Goal: Information Seeking & Learning: Learn about a topic

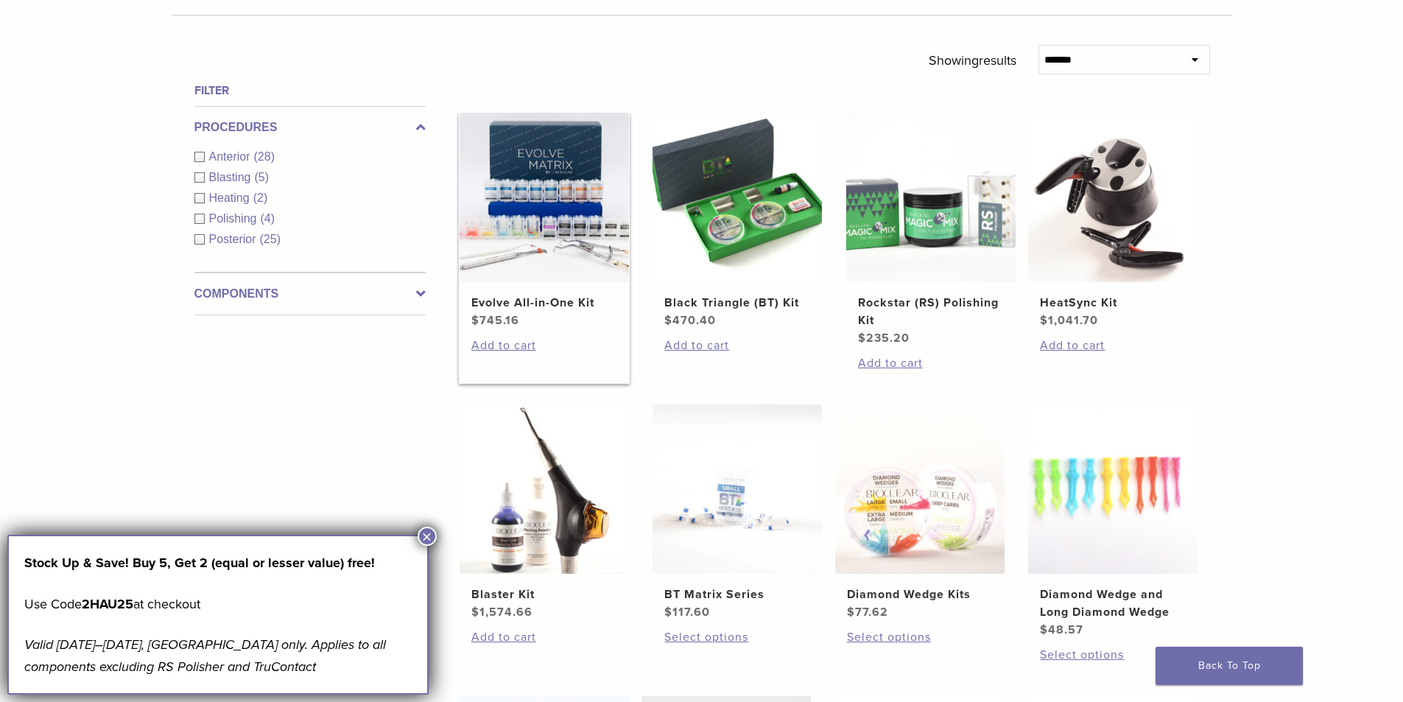
scroll to position [515, 0]
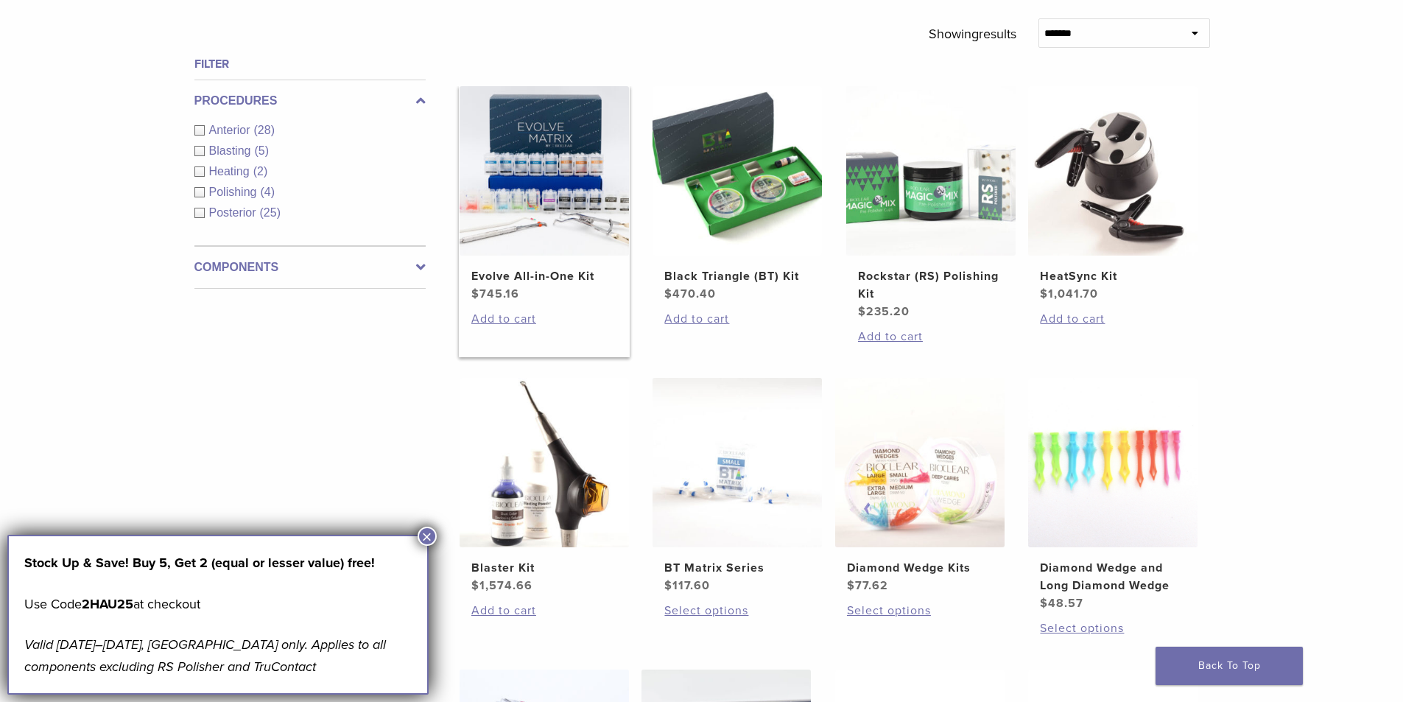
click at [502, 287] on bdi "$ 745.16" at bounding box center [495, 293] width 48 height 15
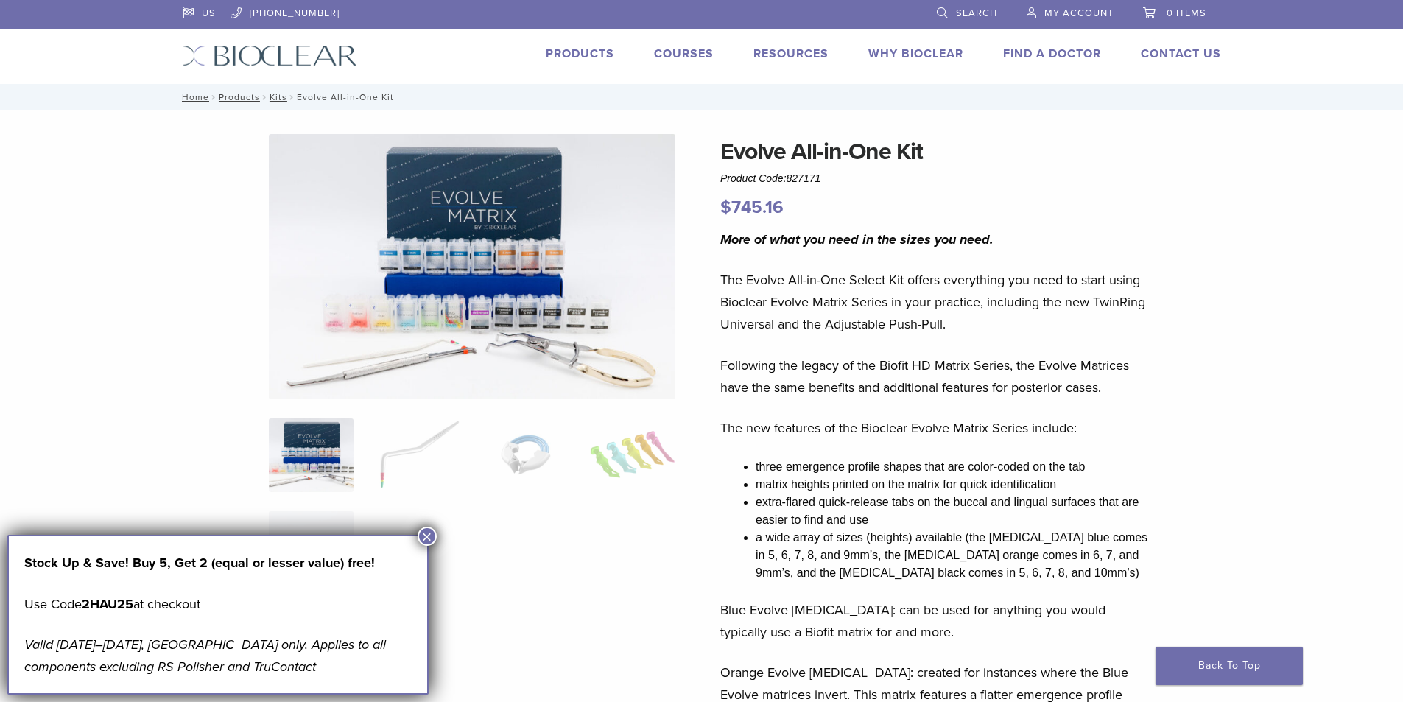
click at [575, 57] on link "Products" at bounding box center [580, 53] width 68 height 15
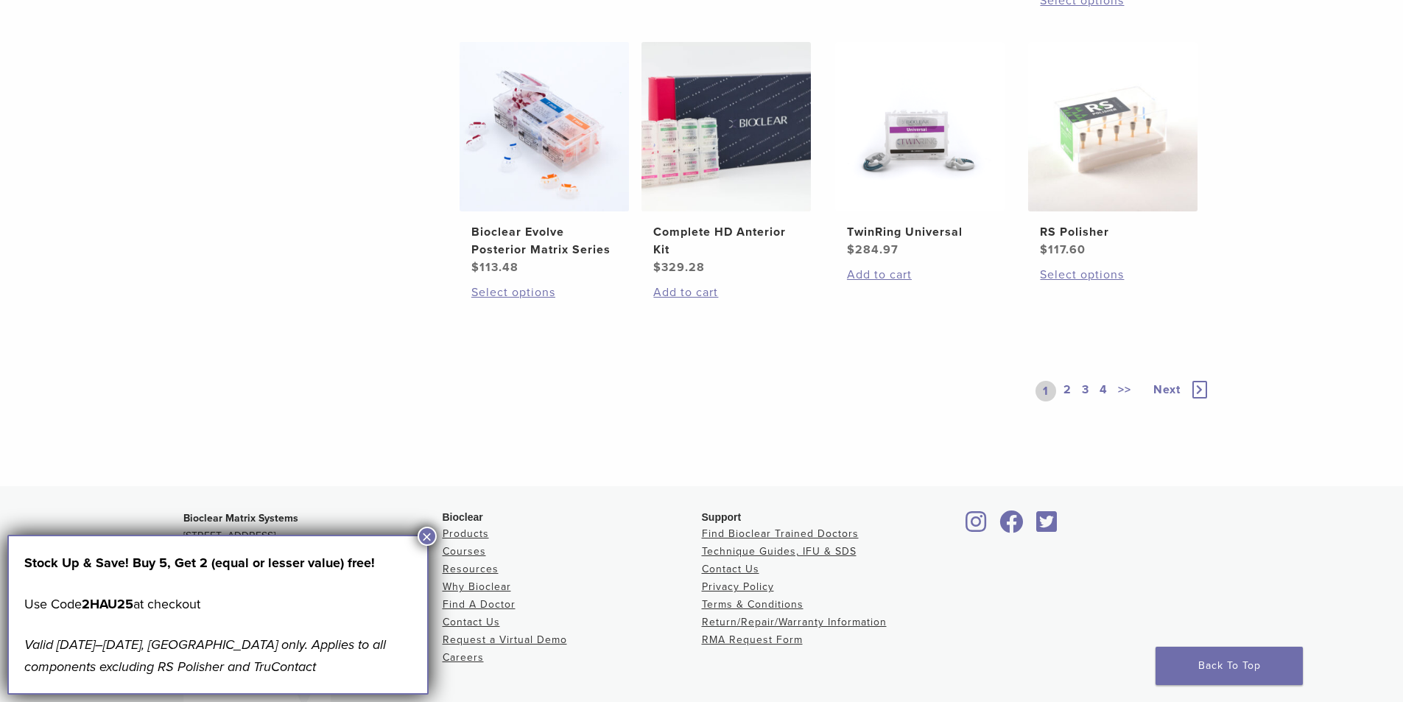
scroll to position [1178, 0]
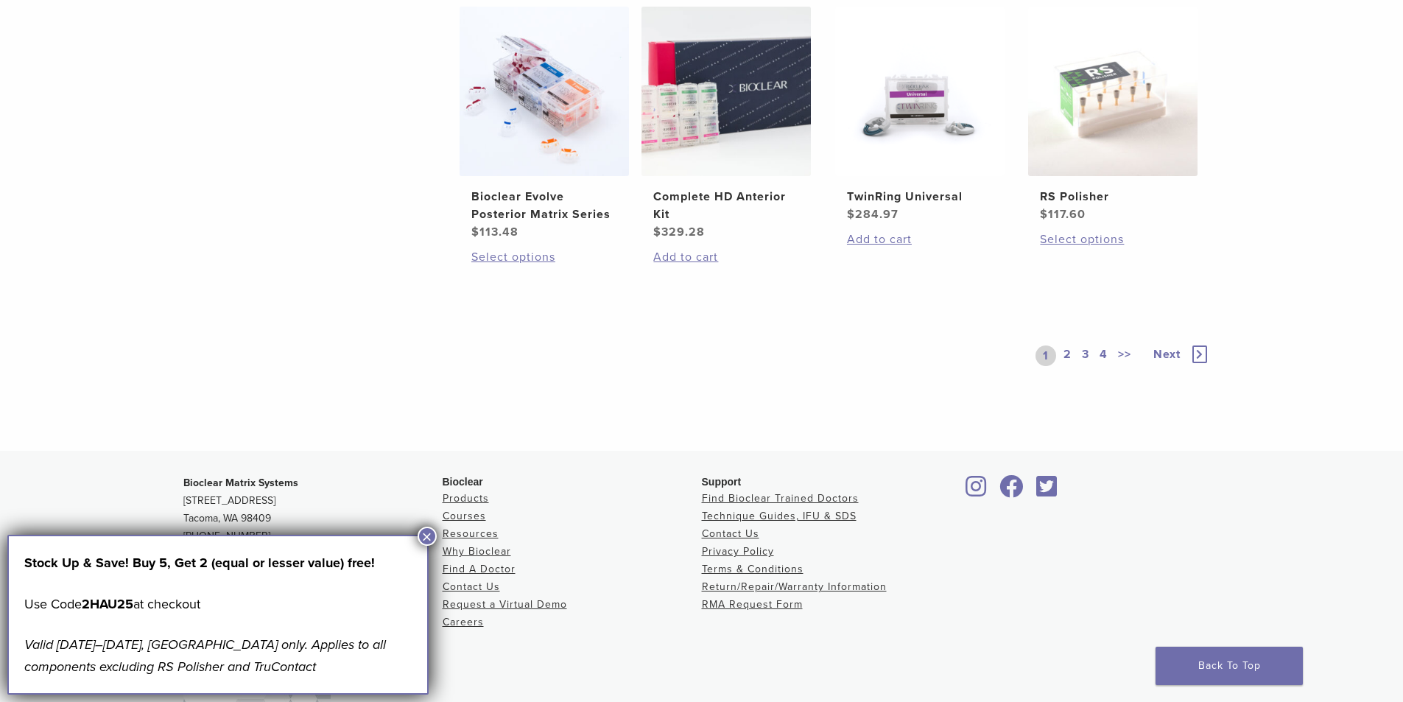
click at [1166, 353] on span "Next" at bounding box center [1166, 354] width 27 height 15
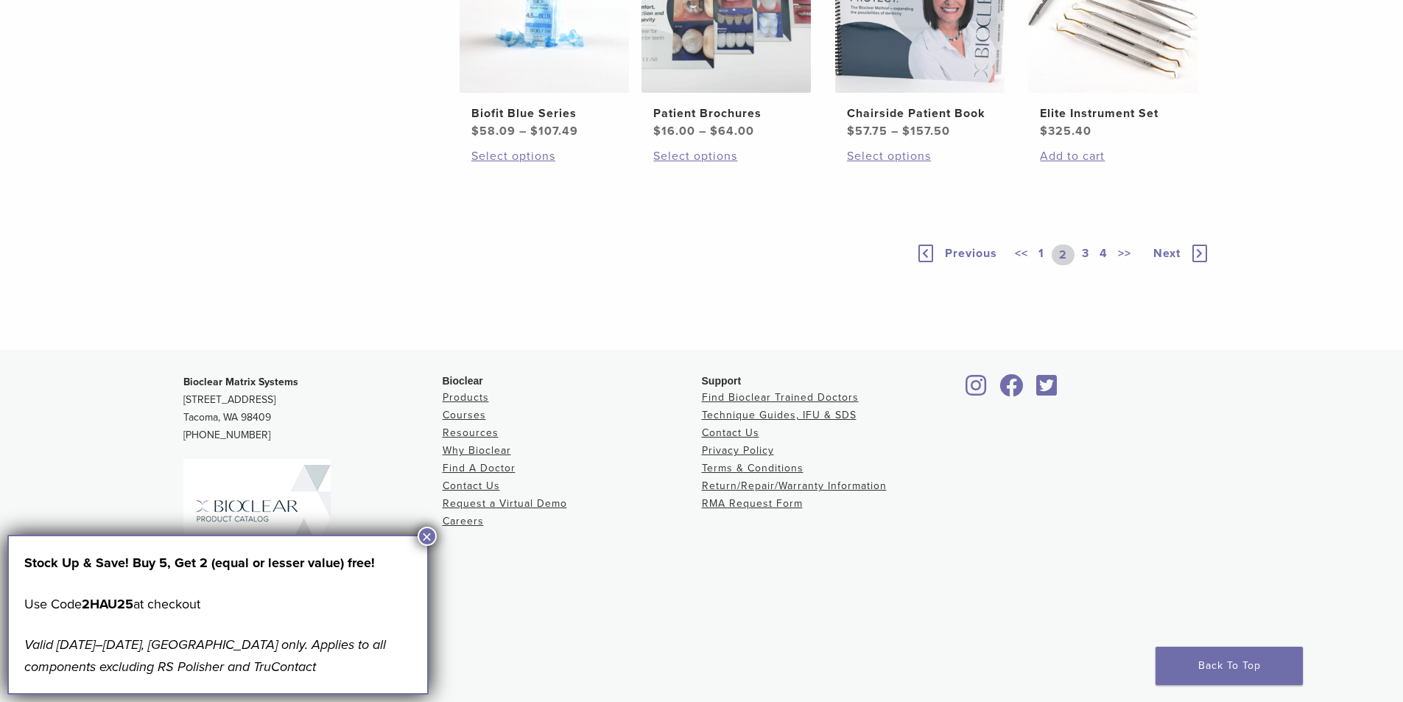
scroll to position [1252, 0]
click at [1194, 262] on icon at bounding box center [1199, 253] width 15 height 18
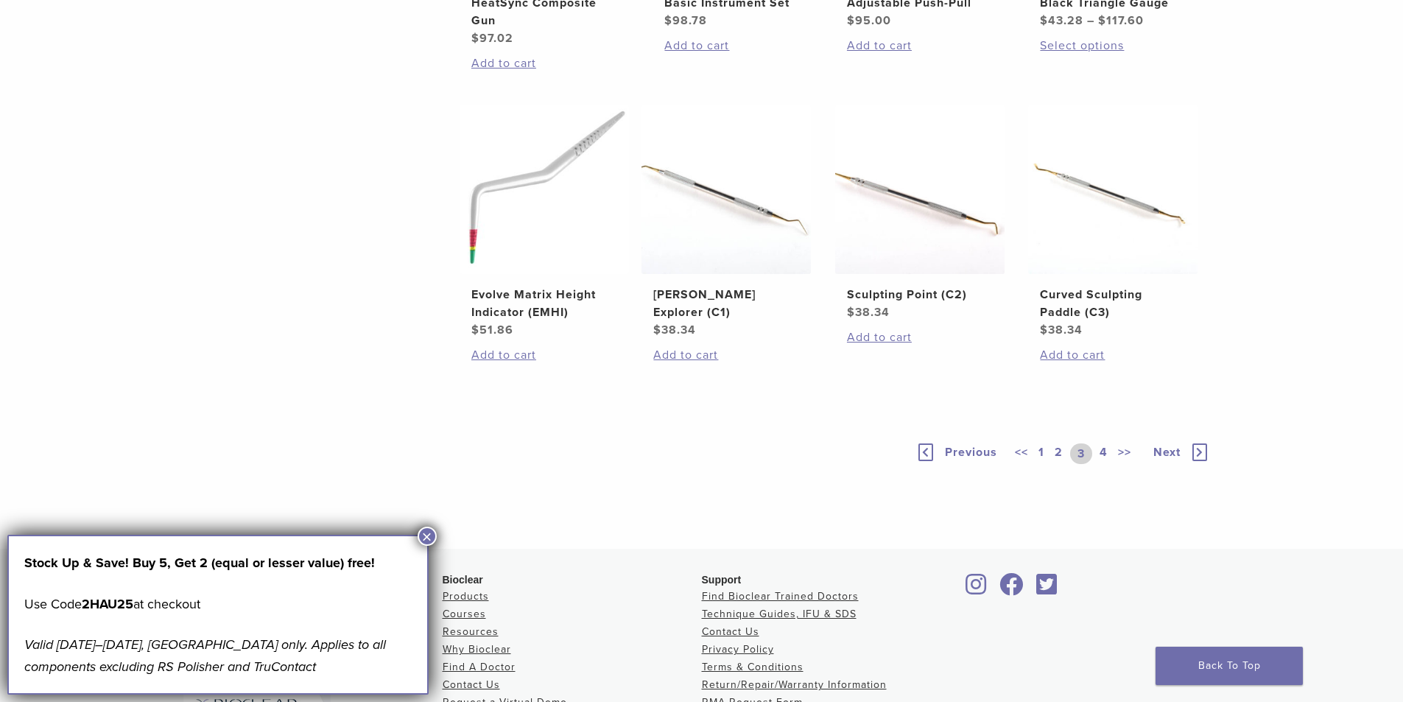
scroll to position [957, 0]
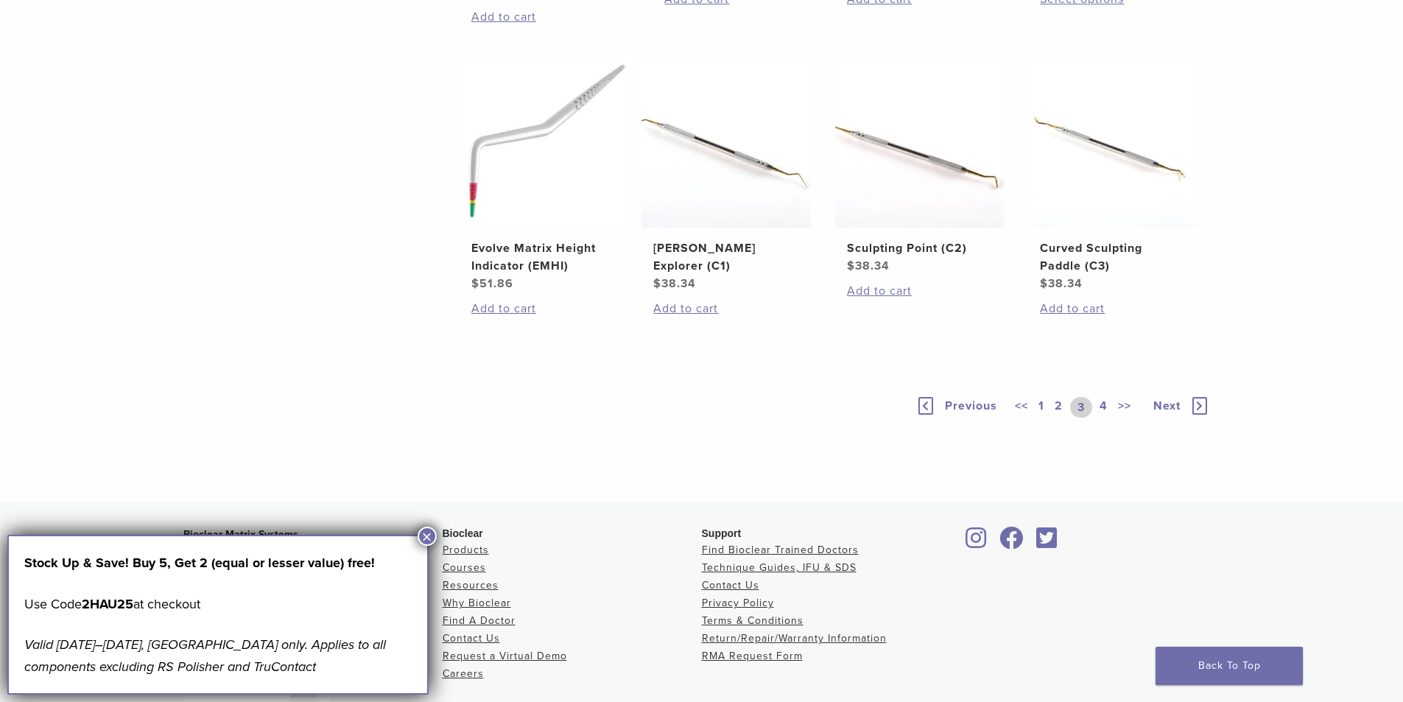
click at [1192, 415] on icon at bounding box center [1199, 406] width 15 height 18
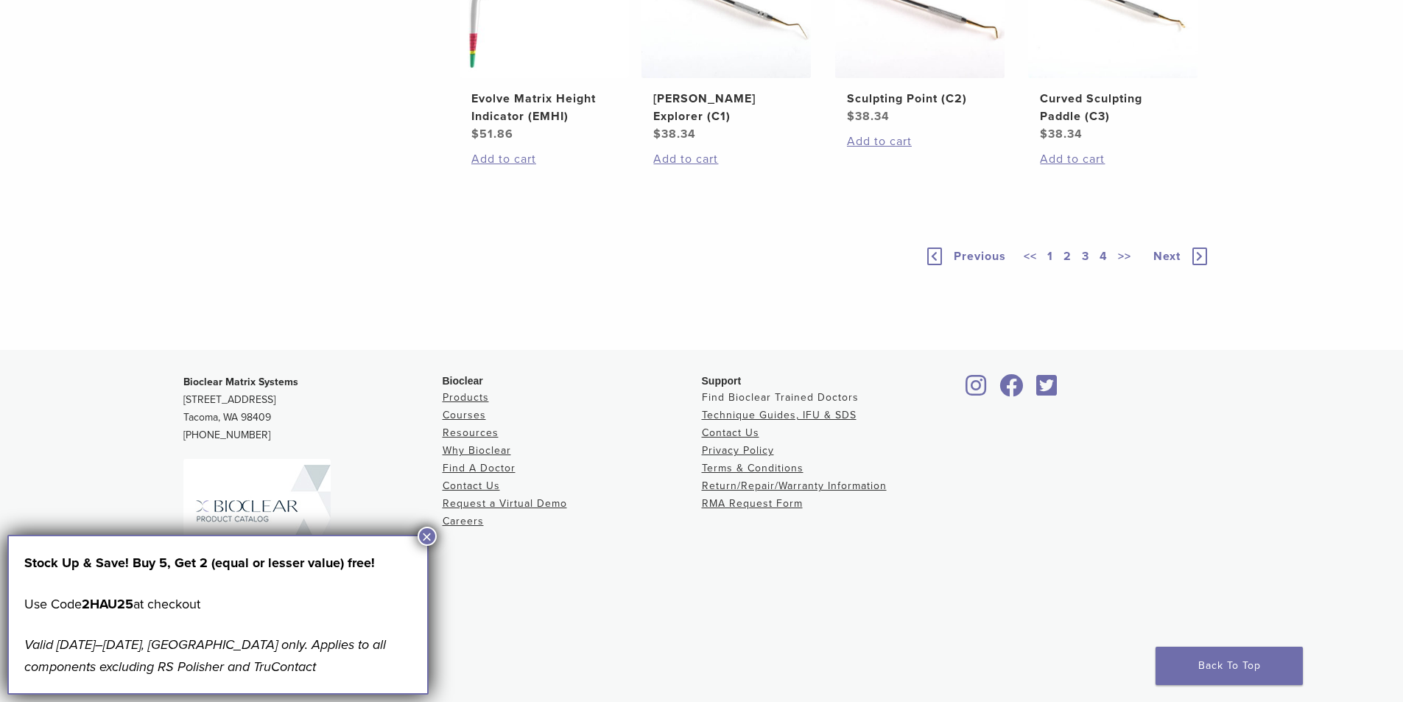
scroll to position [1178, 0]
click at [1205, 265] on icon at bounding box center [1199, 256] width 15 height 18
click at [1202, 265] on icon at bounding box center [1199, 256] width 15 height 18
click at [937, 265] on icon at bounding box center [934, 256] width 15 height 18
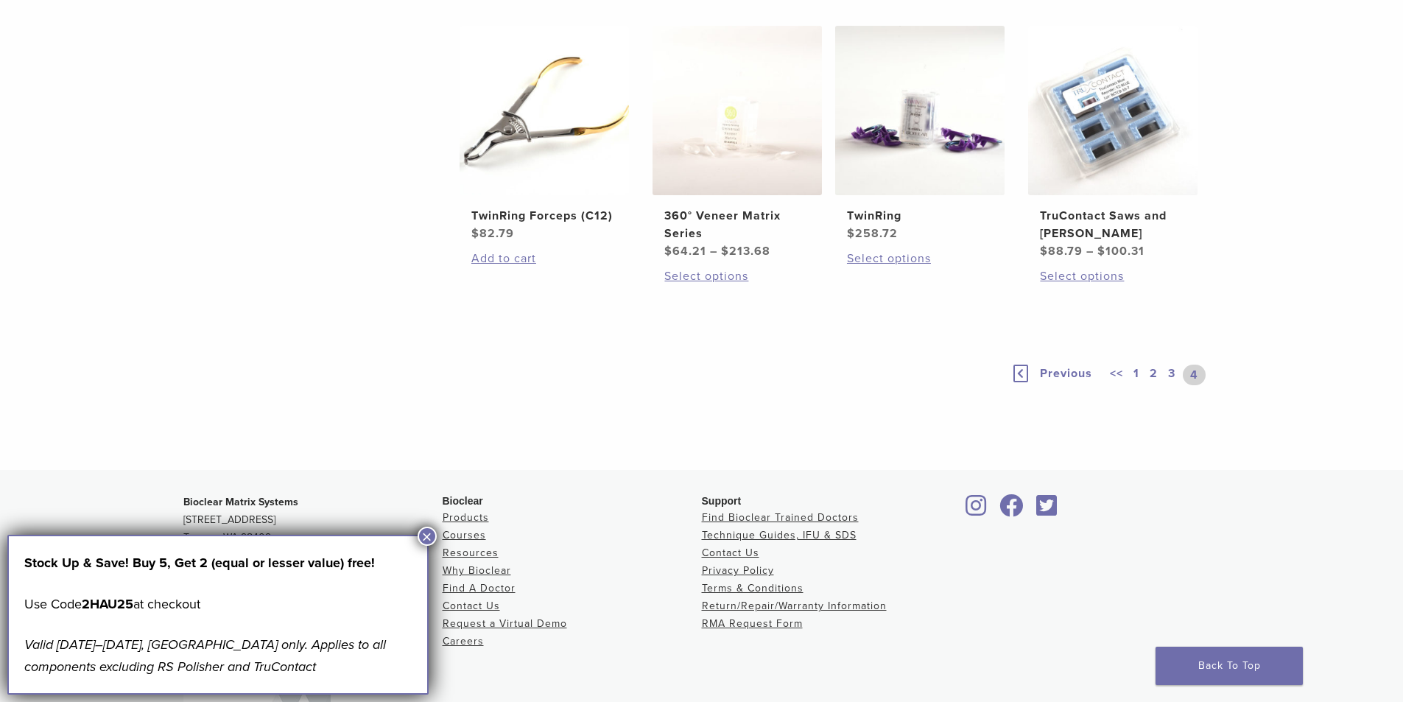
scroll to position [884, 0]
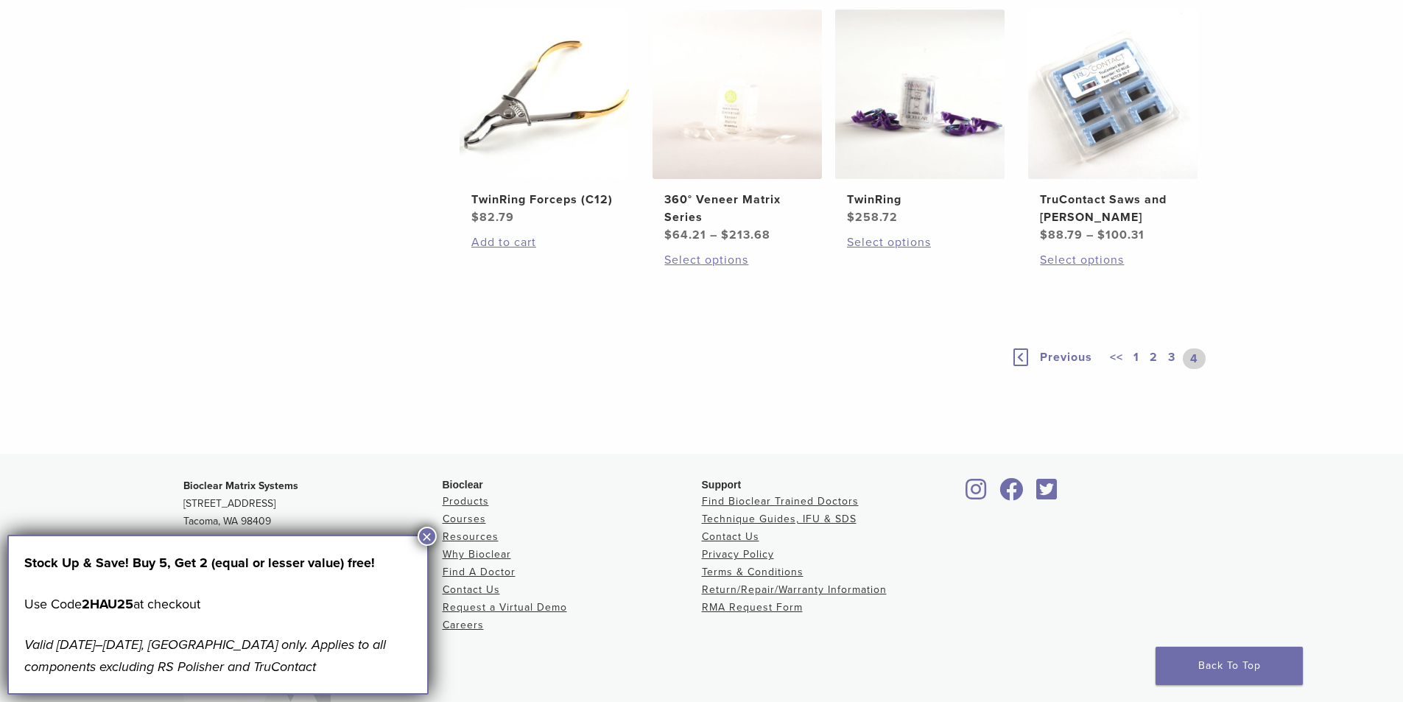
click at [429, 530] on button "×" at bounding box center [426, 535] width 19 height 19
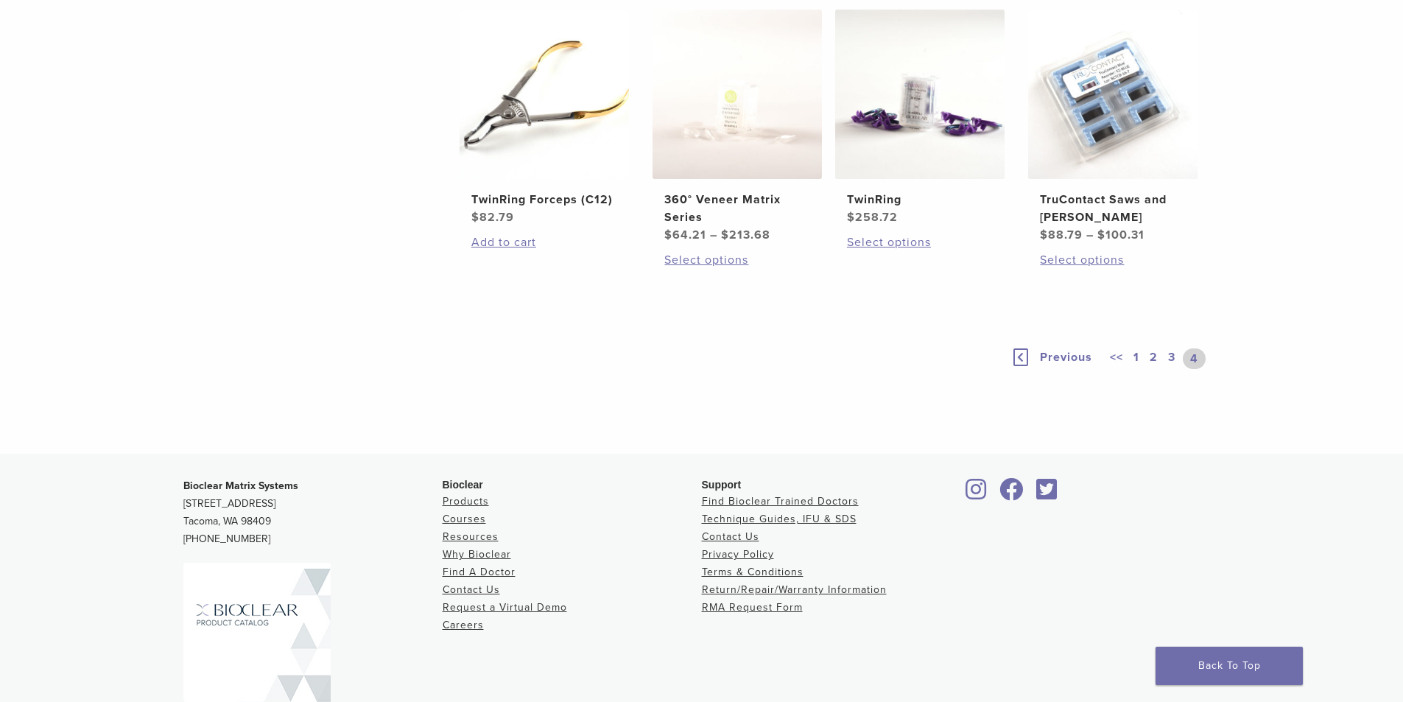
click at [1191, 352] on link "4" at bounding box center [1193, 358] width 23 height 21
click at [1192, 352] on link "4" at bounding box center [1193, 358] width 23 height 21
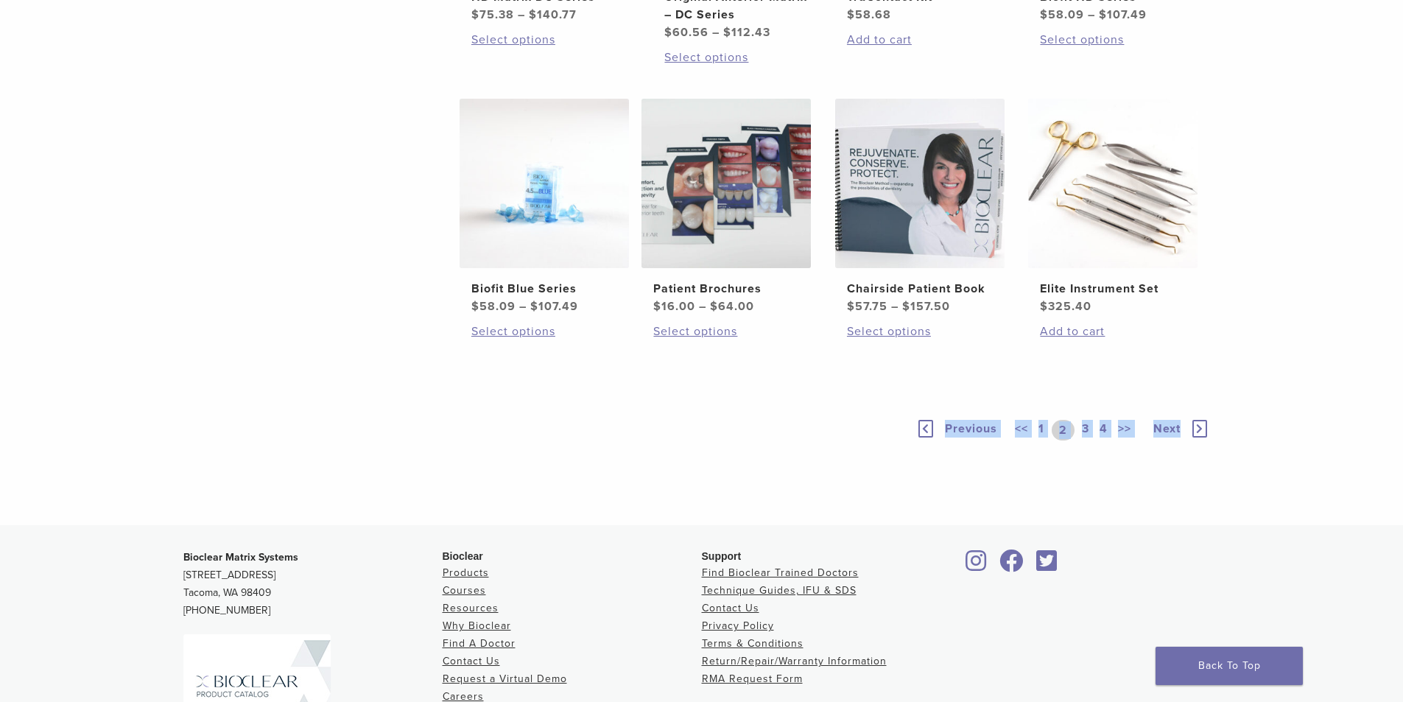
scroll to position [1104, 0]
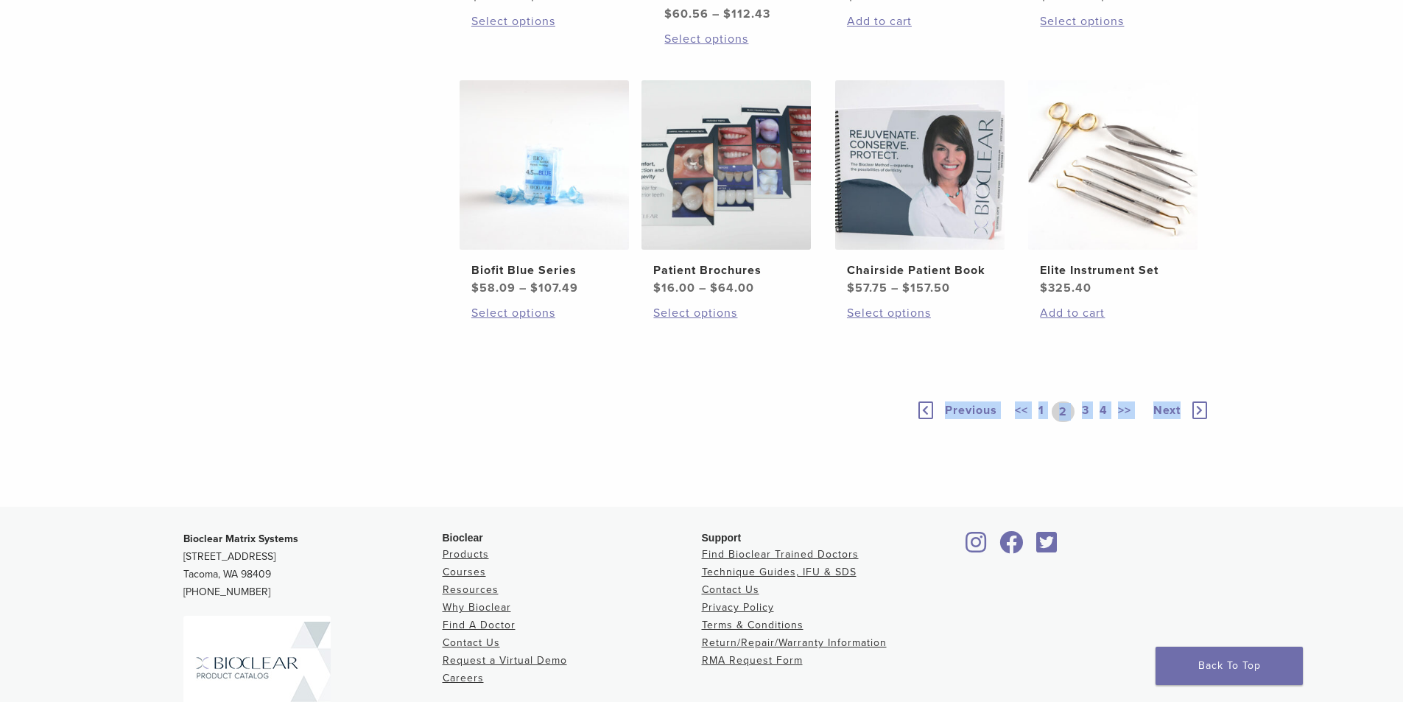
click at [978, 405] on span "Previous" at bounding box center [971, 410] width 52 height 15
click at [968, 412] on span "Previous" at bounding box center [979, 410] width 52 height 15
click at [974, 407] on span "Previous" at bounding box center [979, 410] width 52 height 15
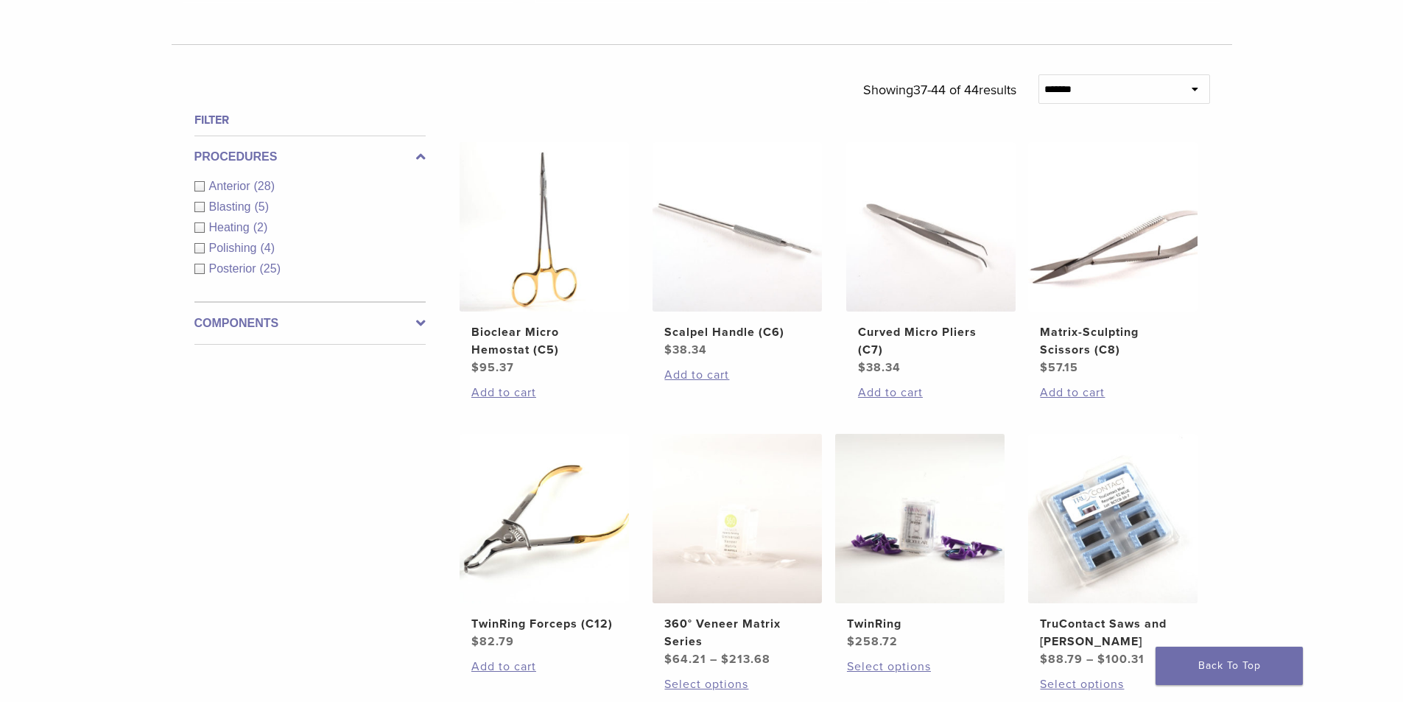
scroll to position [325, 0]
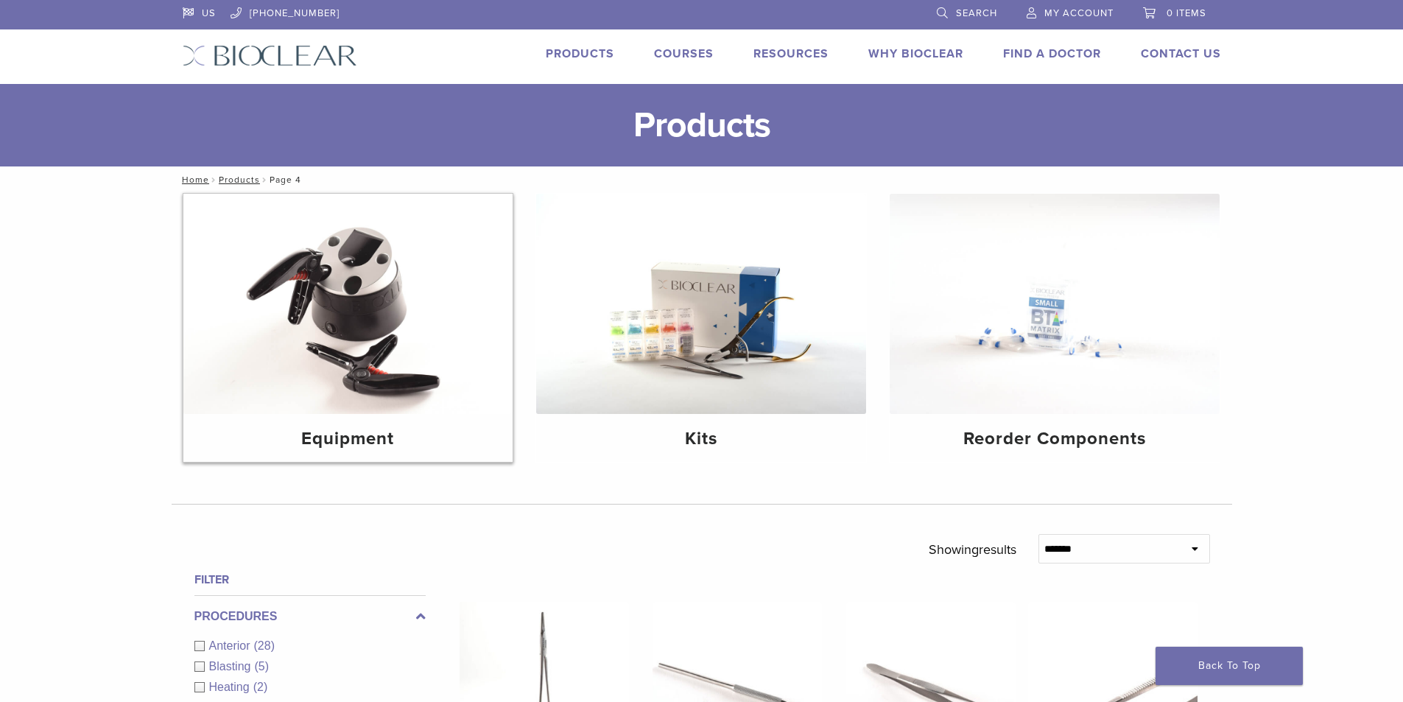
click at [350, 366] on img at bounding box center [348, 304] width 330 height 220
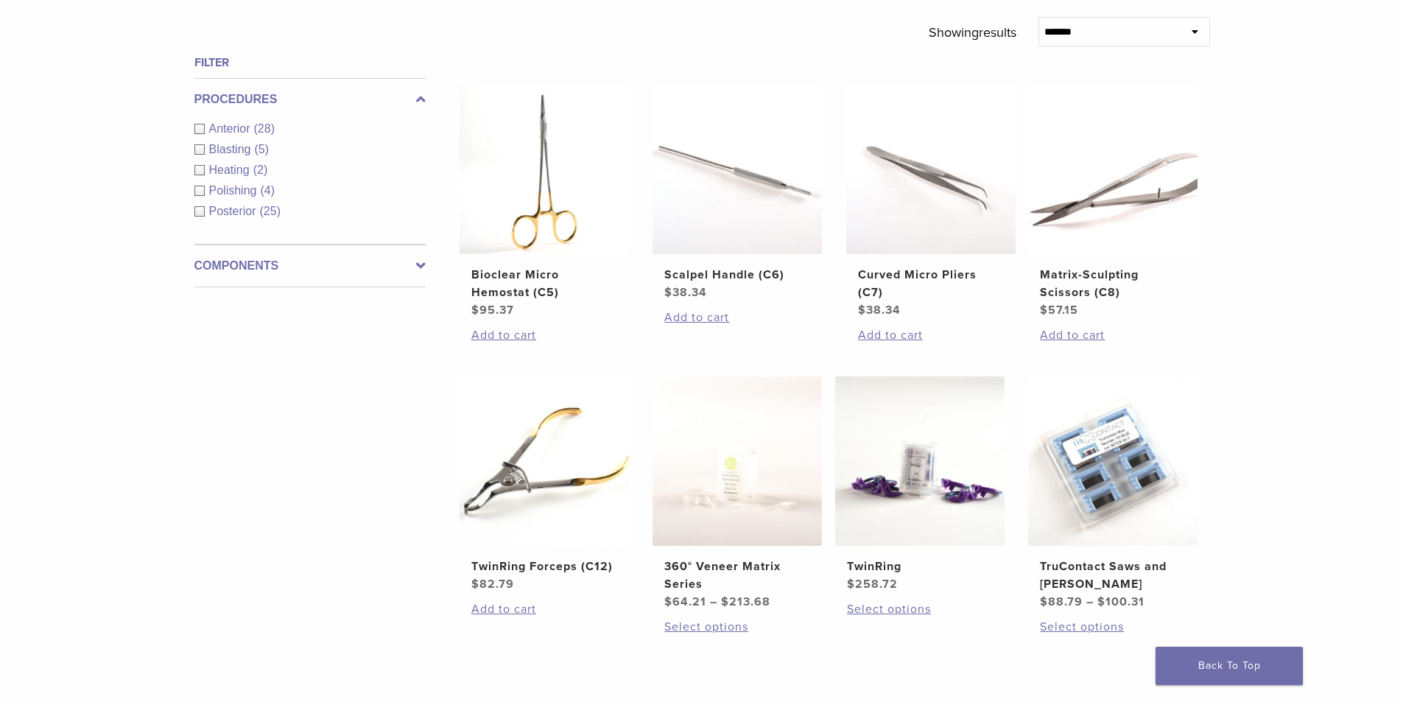
scroll to position [515, 0]
